Goal: Information Seeking & Learning: Learn about a topic

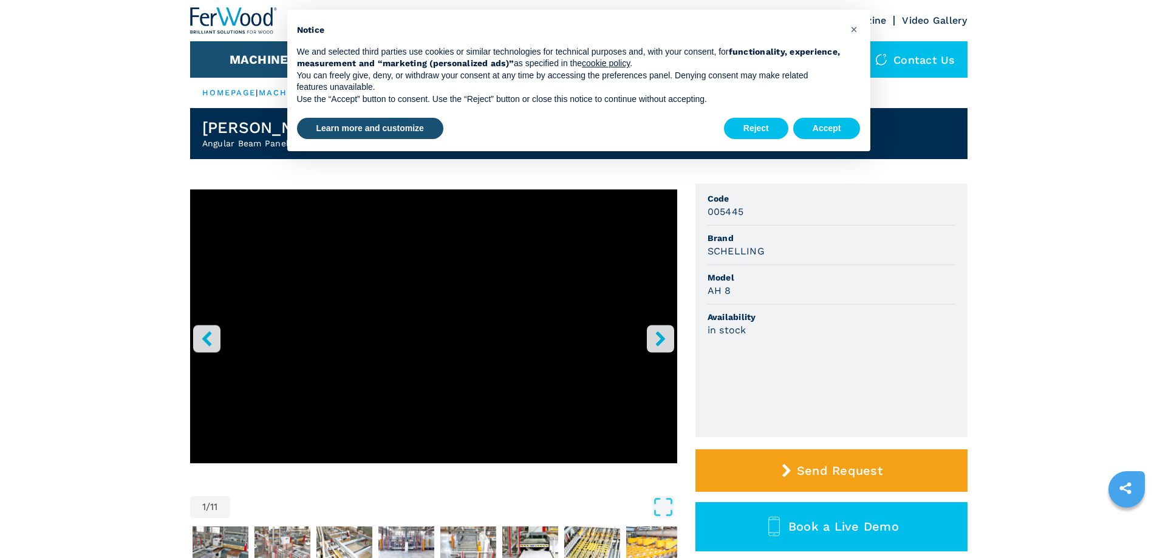
click at [665, 339] on icon "right-button" at bounding box center [660, 338] width 15 height 15
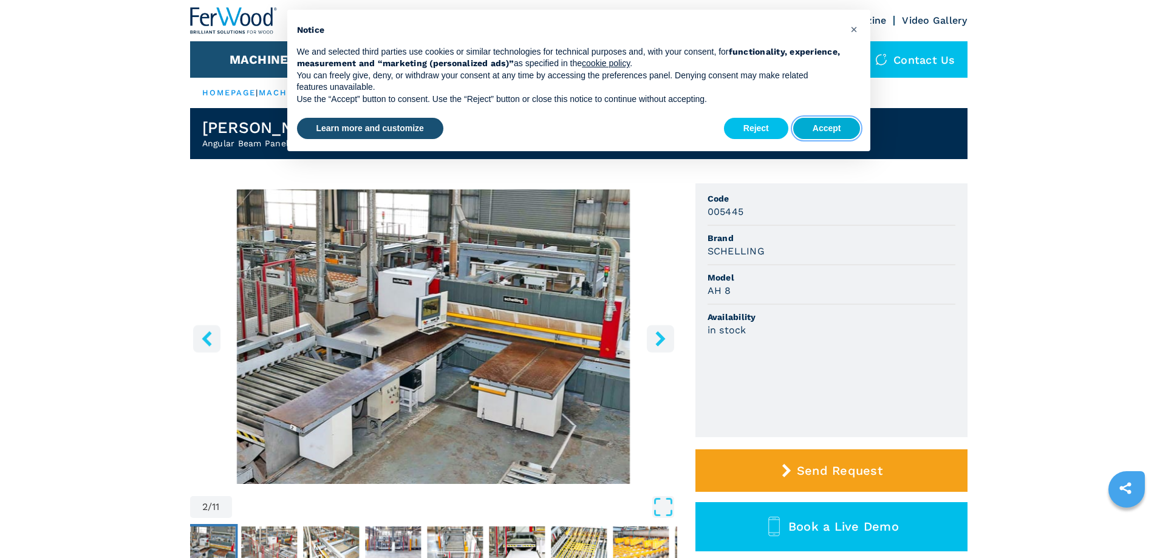
click at [831, 124] on button "Accept" at bounding box center [826, 129] width 67 height 22
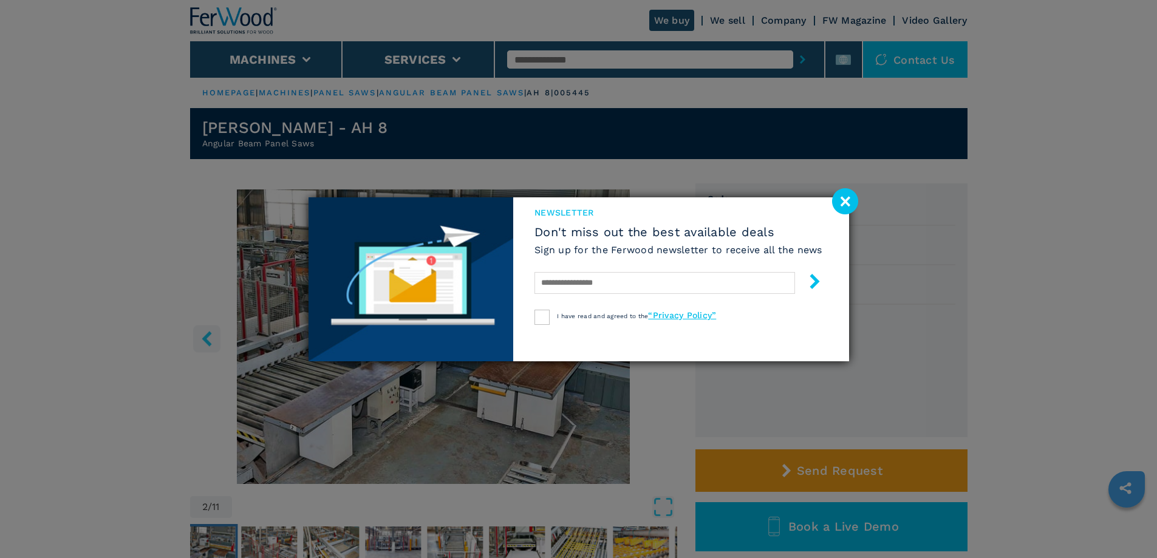
click at [841, 205] on image at bounding box center [845, 201] width 26 height 26
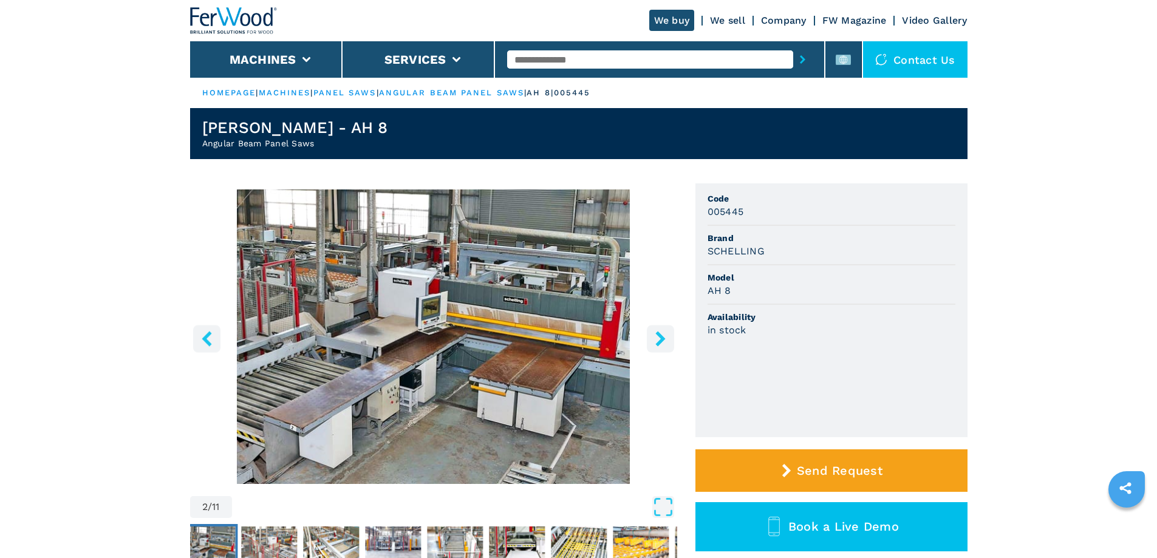
click at [657, 337] on icon "right-button" at bounding box center [660, 338] width 15 height 15
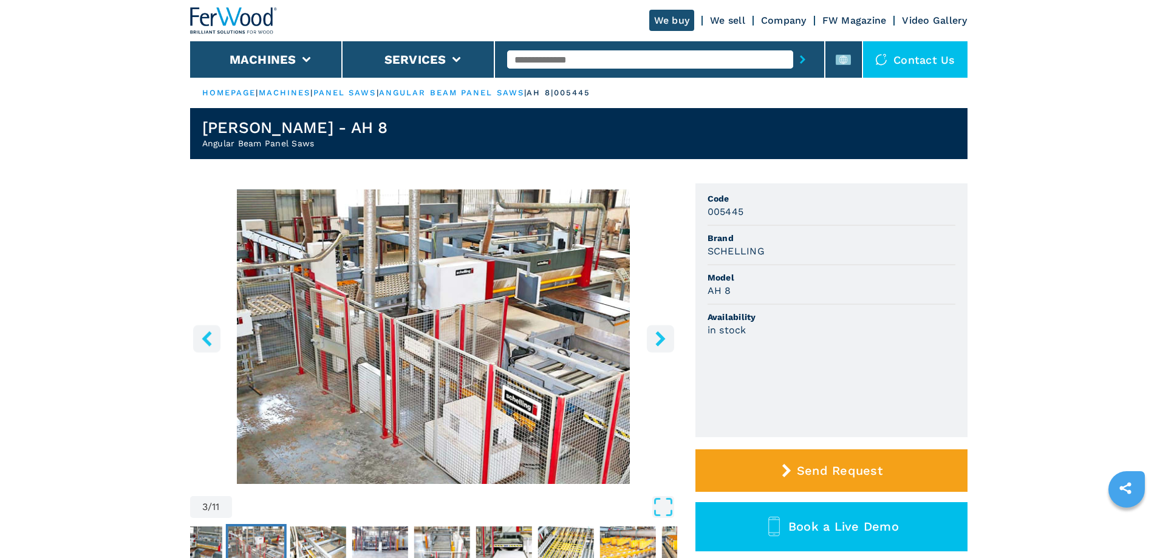
click at [657, 337] on icon "right-button" at bounding box center [660, 338] width 15 height 15
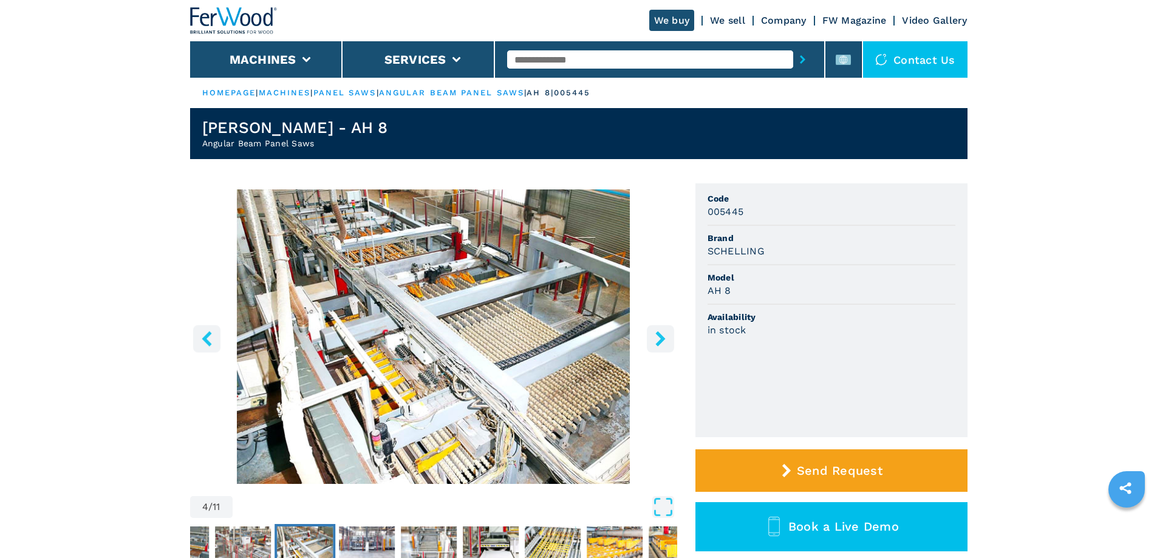
click at [657, 337] on icon "right-button" at bounding box center [660, 338] width 15 height 15
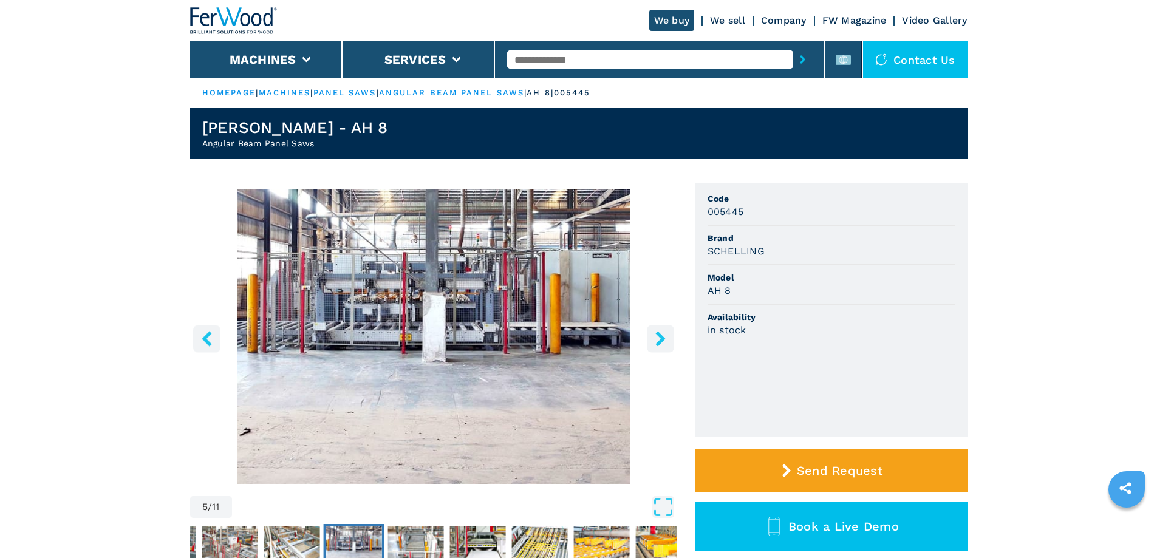
click at [657, 337] on icon "right-button" at bounding box center [660, 338] width 15 height 15
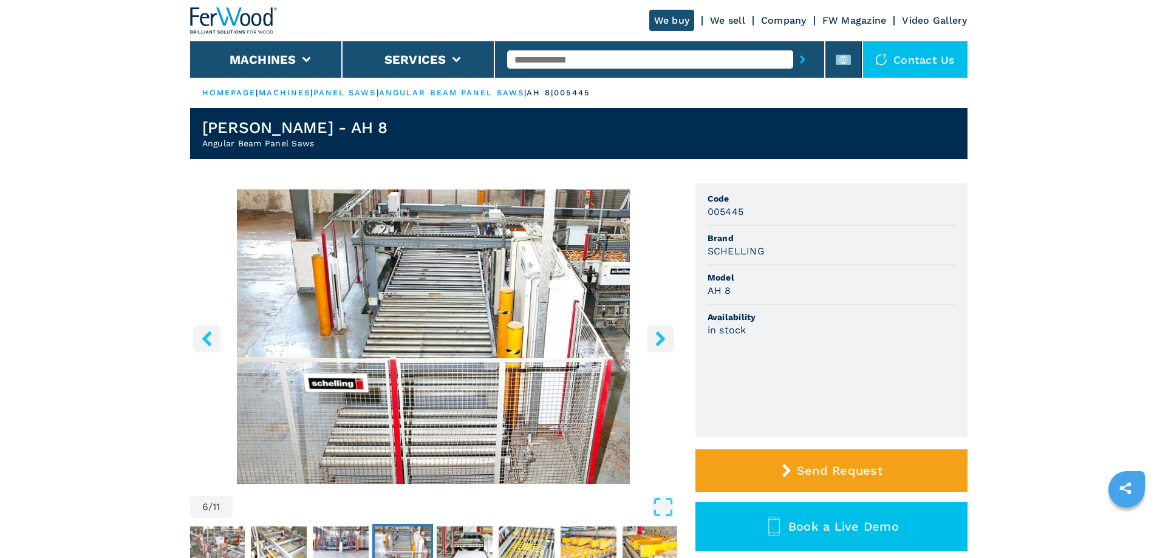
click at [657, 337] on icon "right-button" at bounding box center [660, 338] width 15 height 15
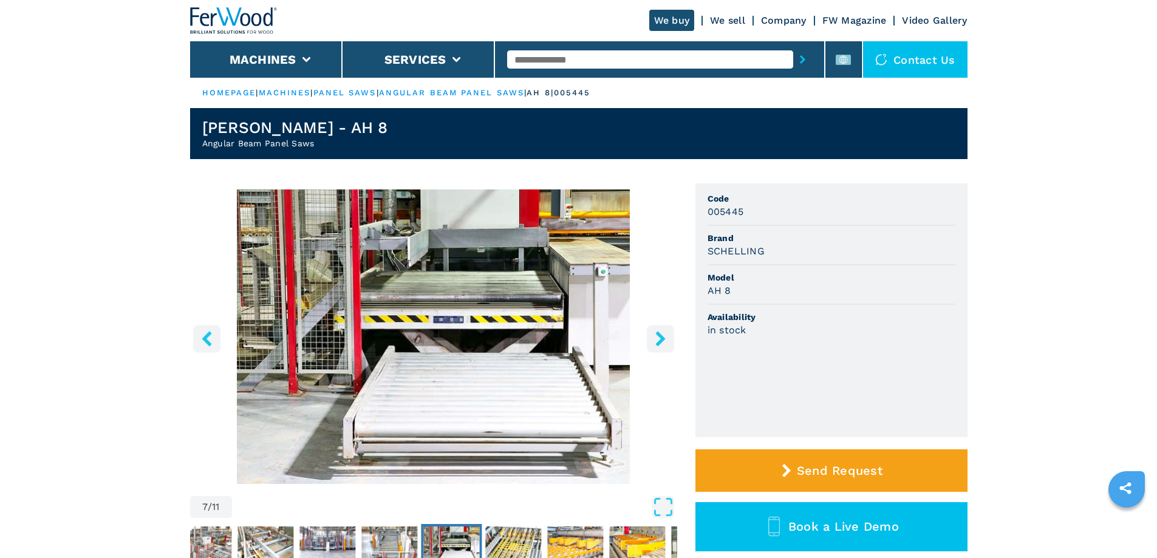
click at [657, 337] on icon "right-button" at bounding box center [660, 338] width 15 height 15
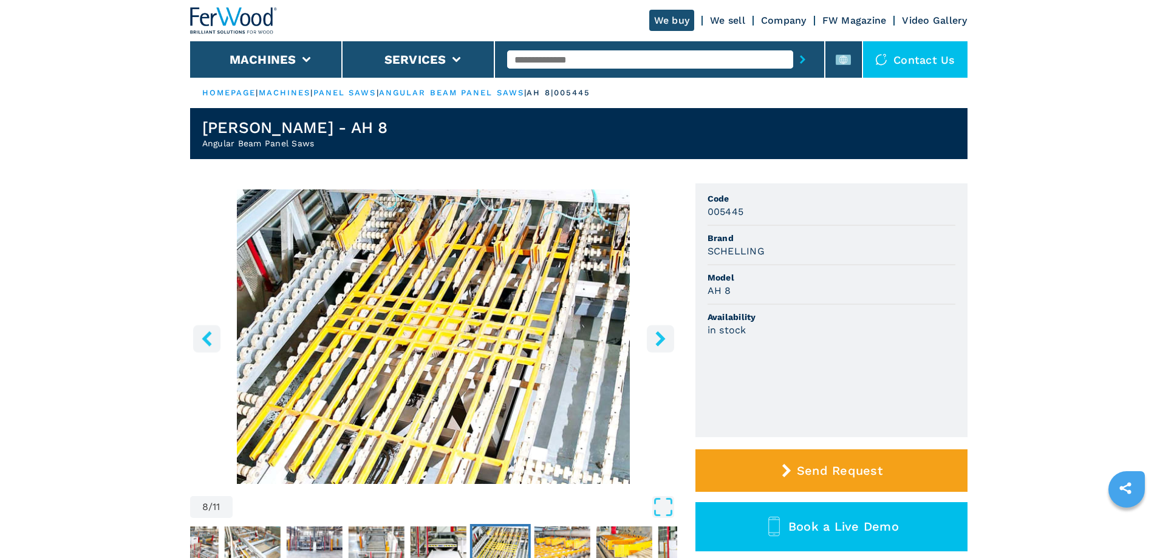
click at [657, 337] on icon "right-button" at bounding box center [660, 338] width 15 height 15
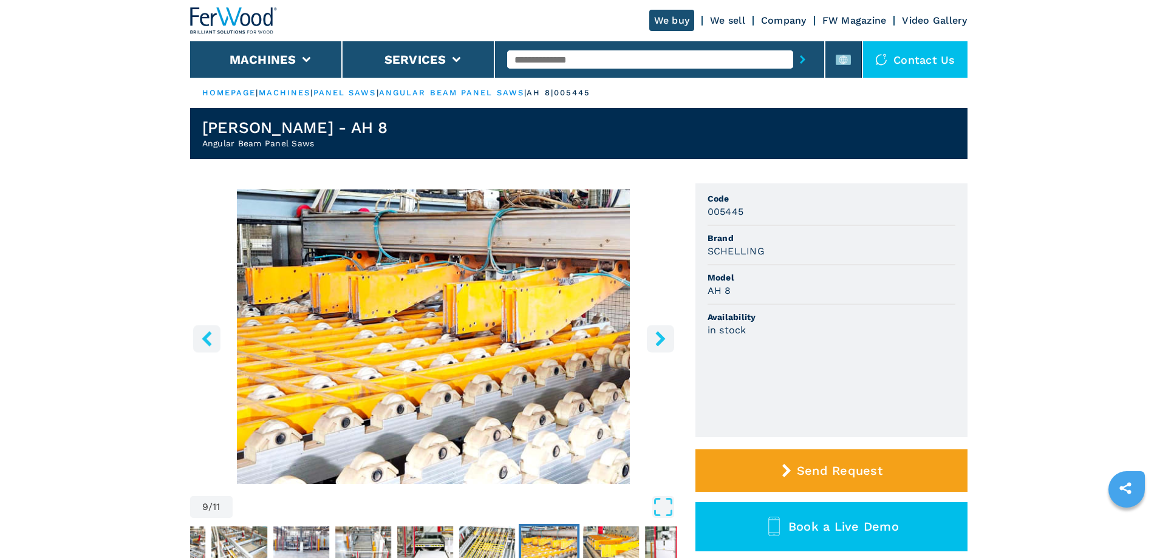
click at [657, 337] on icon "right-button" at bounding box center [660, 338] width 15 height 15
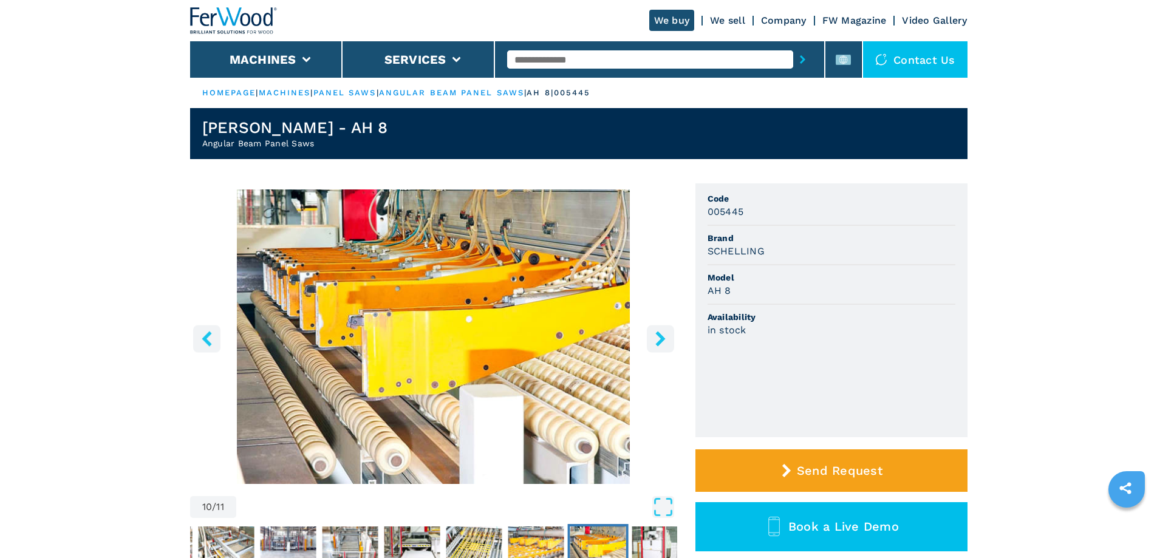
click at [657, 337] on icon "right-button" at bounding box center [660, 338] width 15 height 15
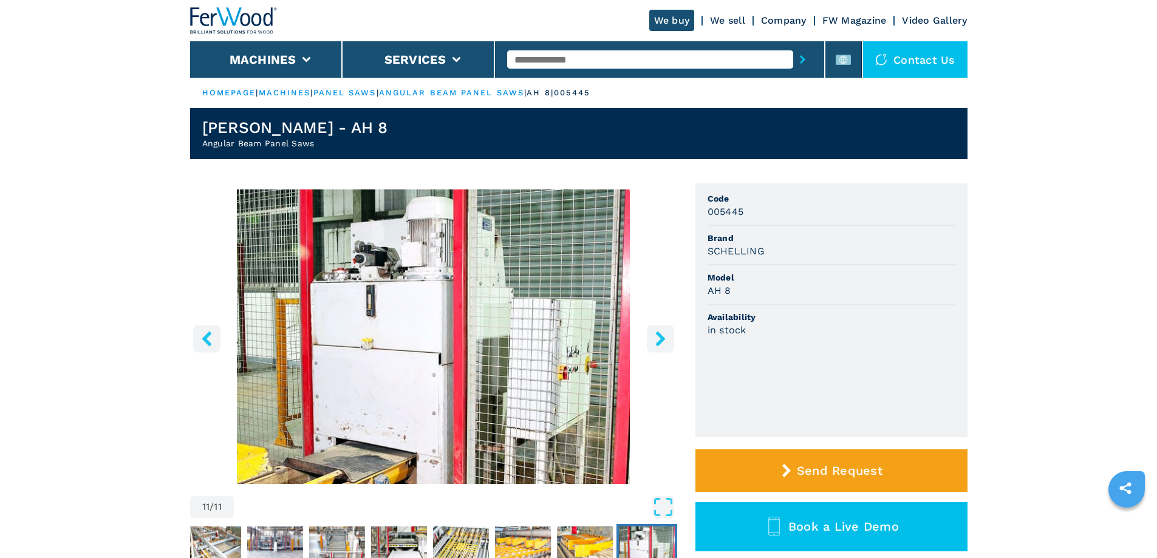
click at [657, 337] on icon "right-button" at bounding box center [660, 338] width 15 height 15
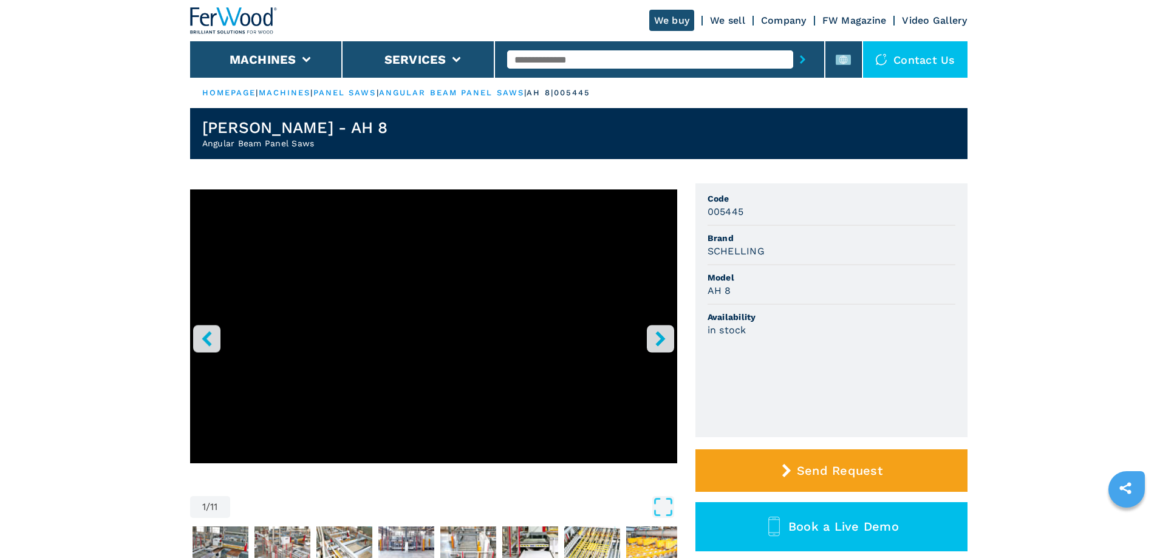
click at [657, 337] on icon "right-button" at bounding box center [660, 338] width 15 height 15
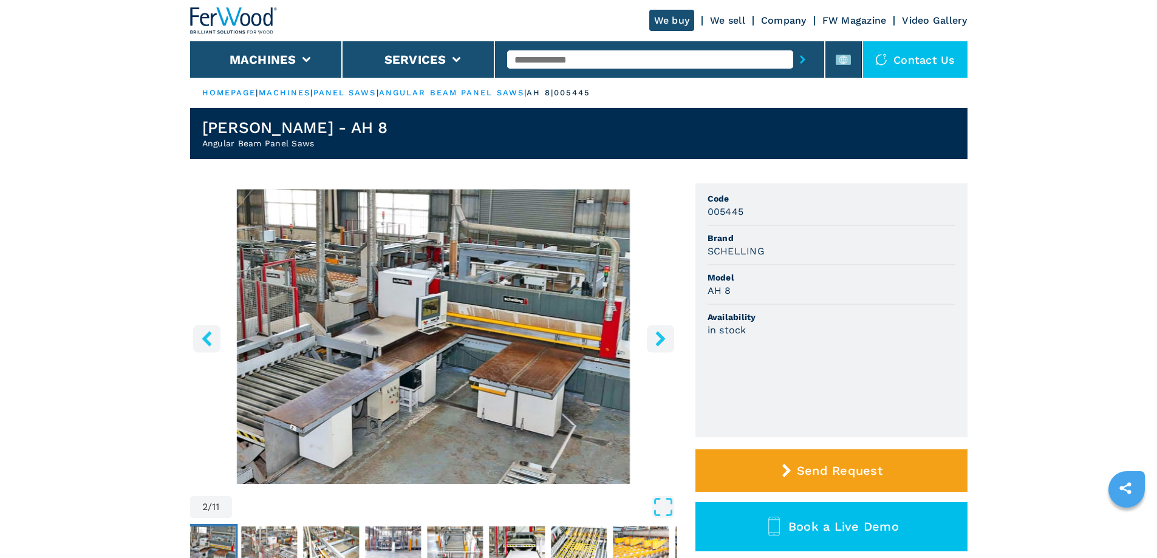
click at [216, 349] on button "left-button" at bounding box center [206, 338] width 27 height 27
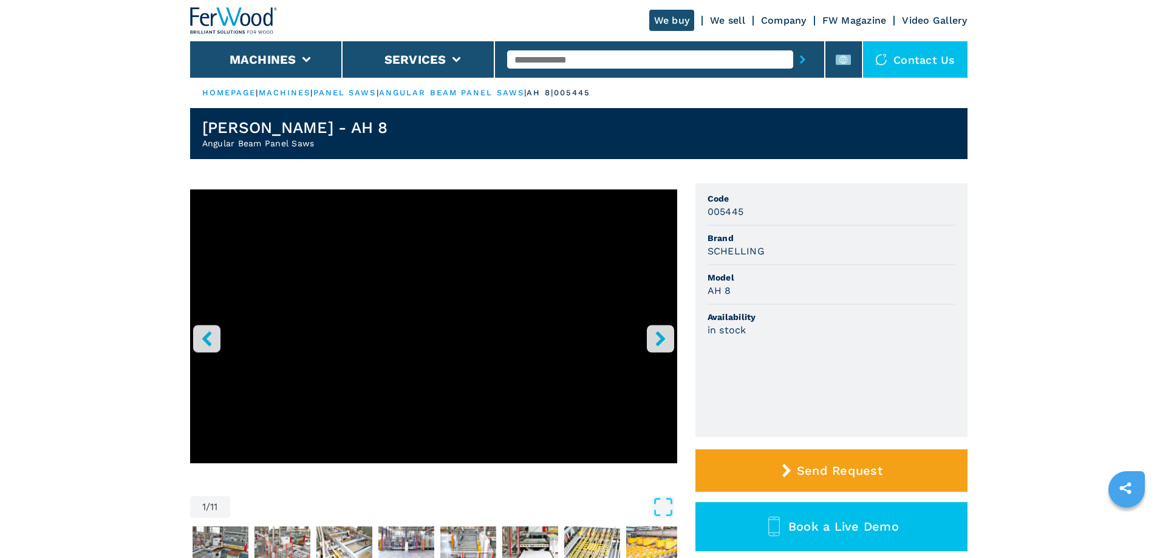
click at [205, 339] on icon "left-button" at bounding box center [207, 338] width 10 height 15
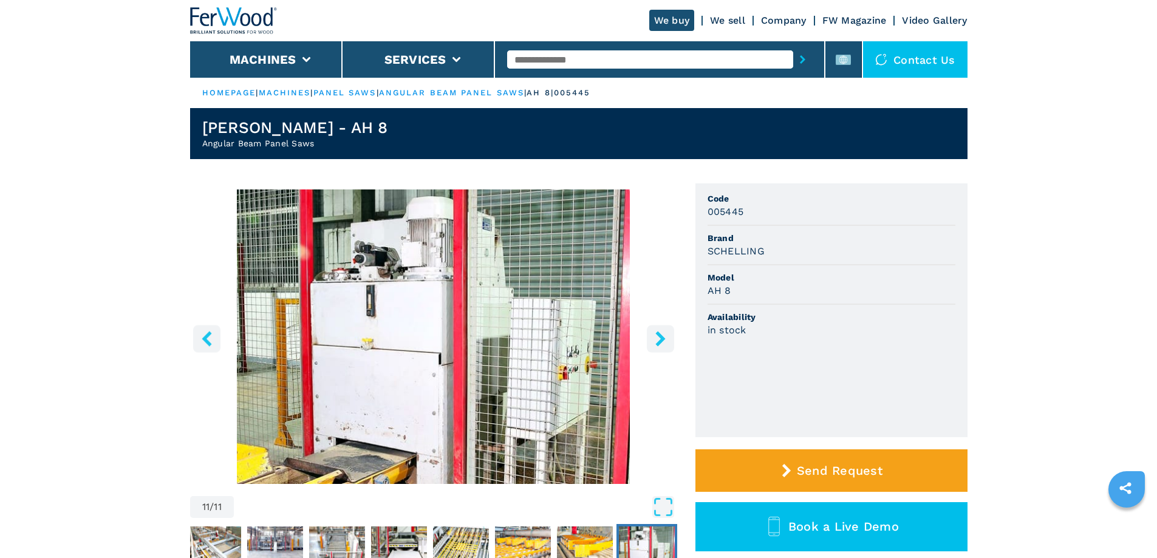
click at [205, 339] on icon "left-button" at bounding box center [207, 338] width 10 height 15
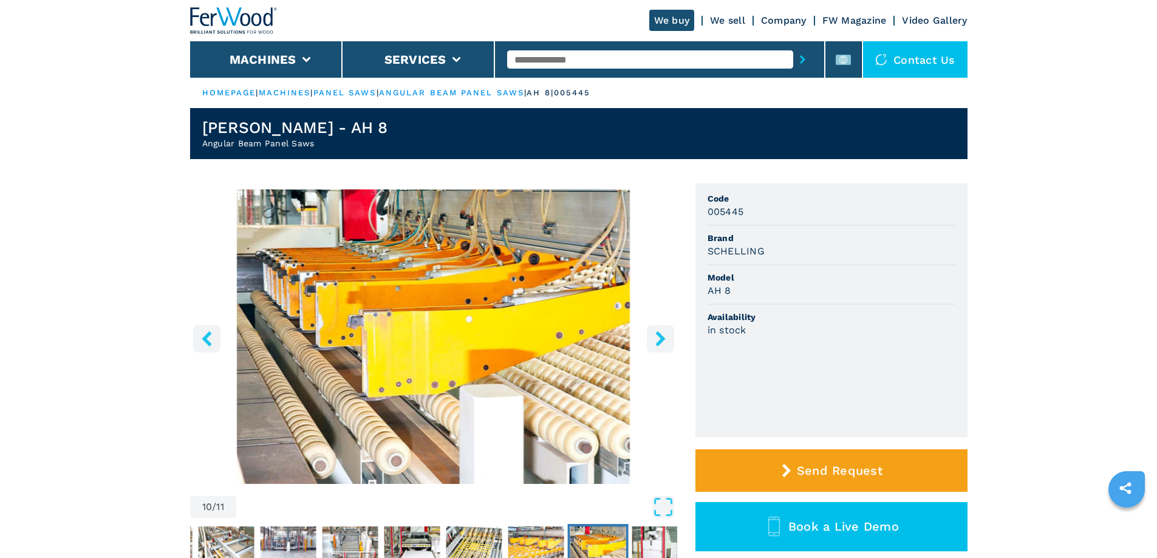
click at [213, 341] on icon "left-button" at bounding box center [206, 338] width 15 height 15
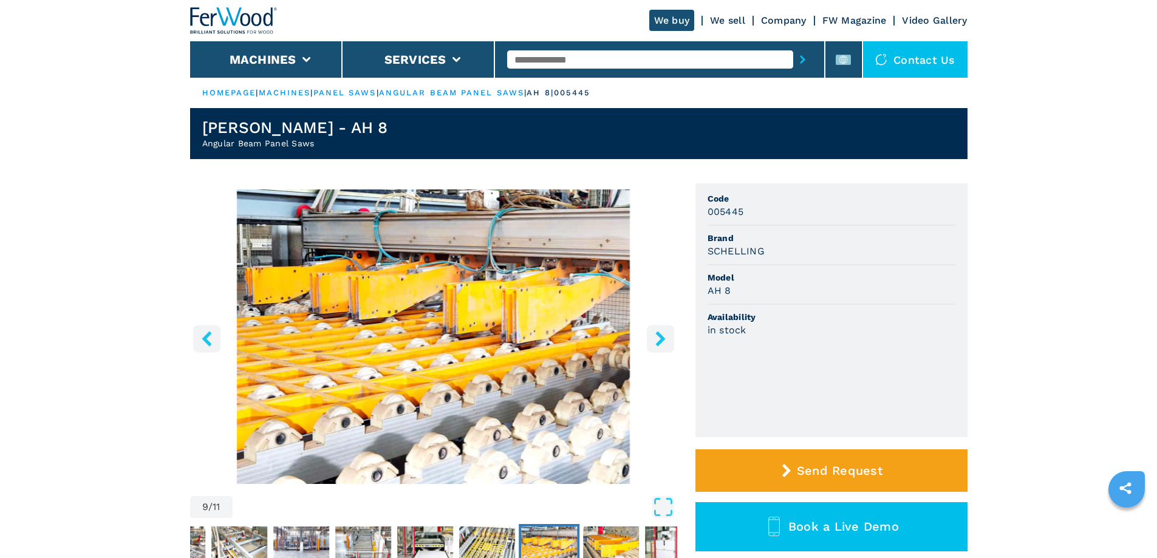
click at [213, 341] on icon "left-button" at bounding box center [206, 338] width 15 height 15
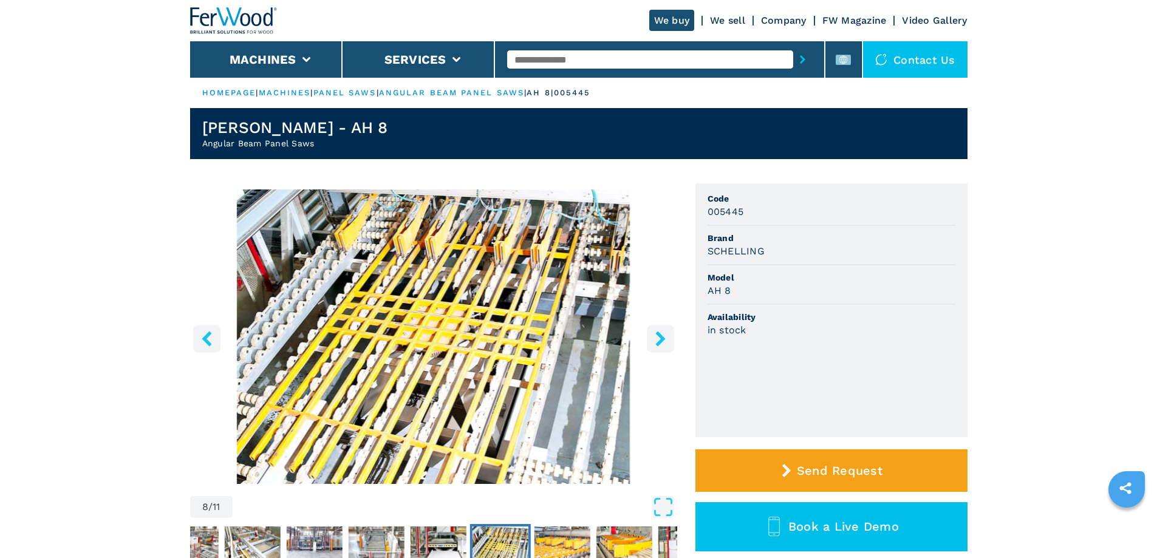
click at [213, 341] on icon "left-button" at bounding box center [206, 338] width 15 height 15
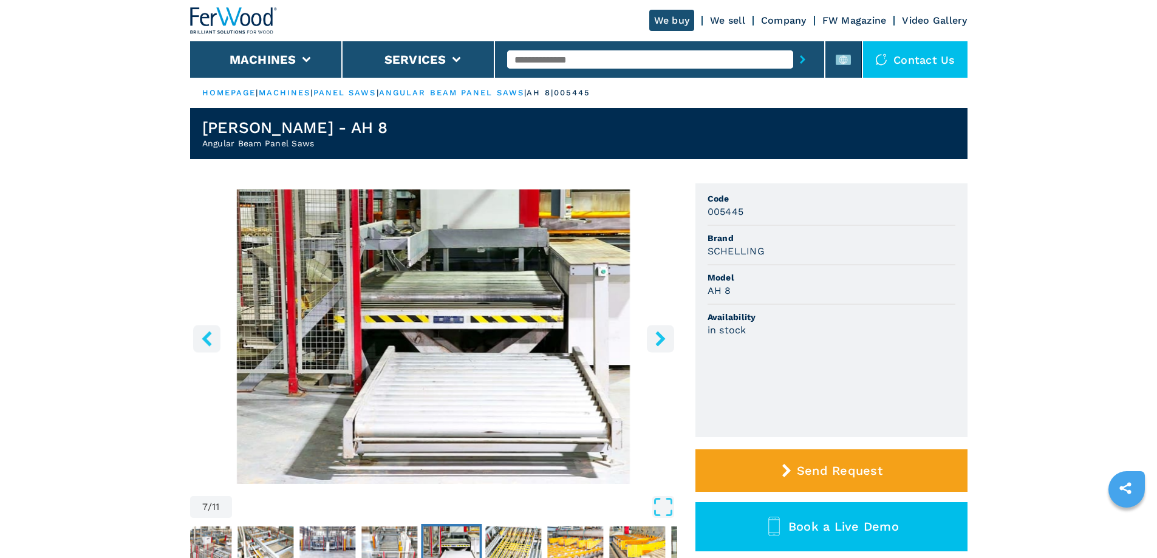
click at [213, 341] on icon "left-button" at bounding box center [206, 338] width 15 height 15
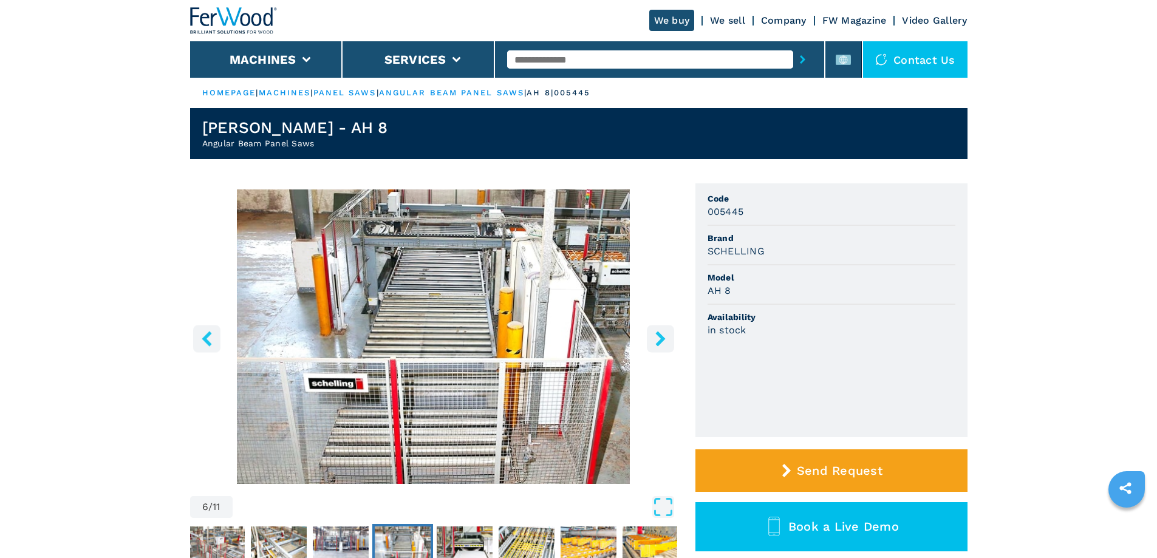
click at [213, 341] on icon "left-button" at bounding box center [206, 338] width 15 height 15
